Goal: Information Seeking & Learning: Learn about a topic

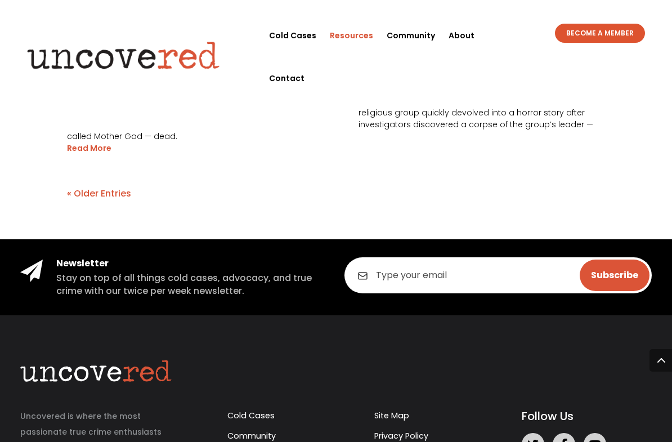
scroll to position [2240, 0]
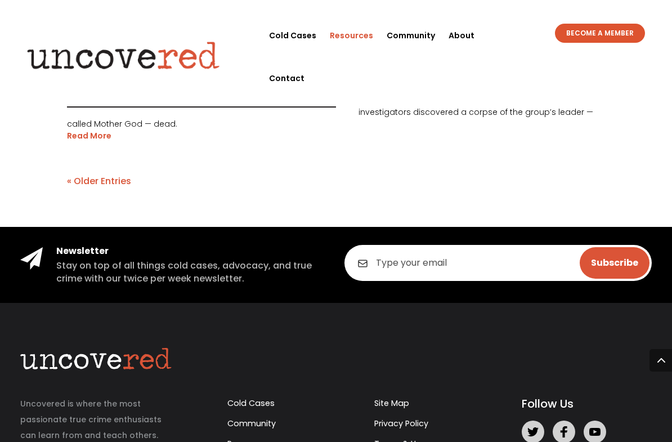
click at [82, 174] on link "« Older Entries" at bounding box center [99, 180] width 64 height 13
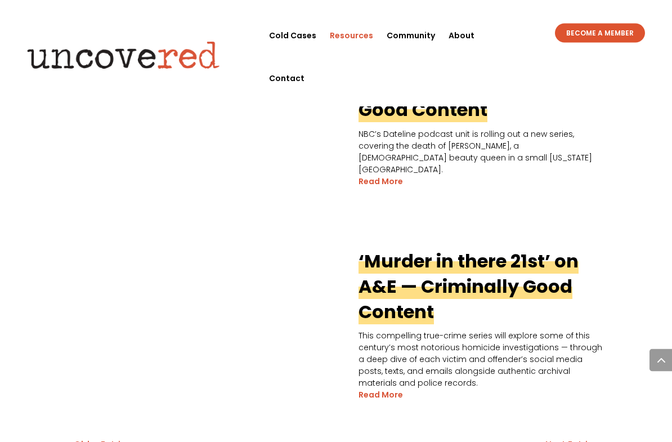
scroll to position [2036, 0]
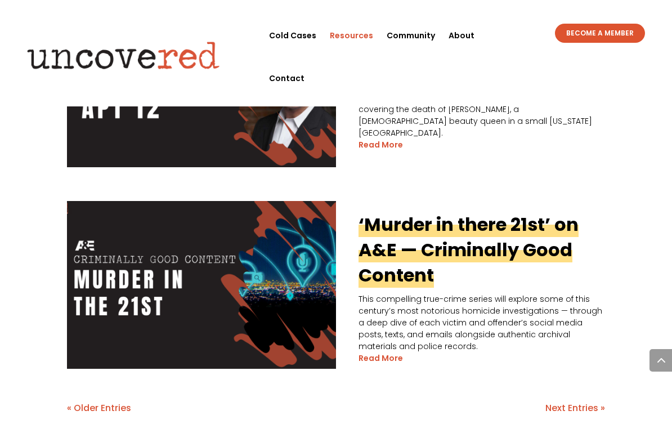
click at [79, 401] on link "« Older Entries" at bounding box center [99, 407] width 64 height 13
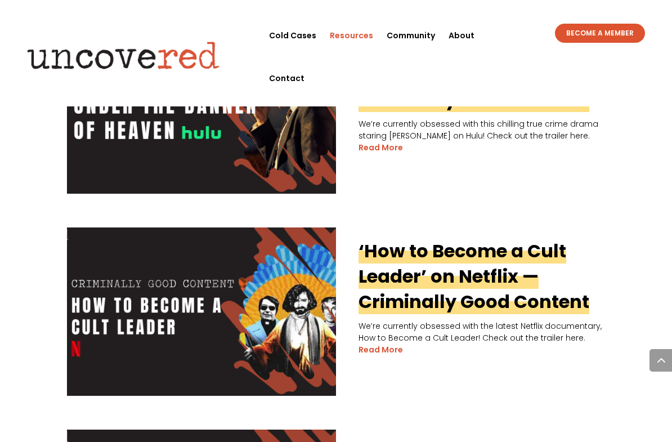
scroll to position [1675, 0]
